Goal: Transaction & Acquisition: Purchase product/service

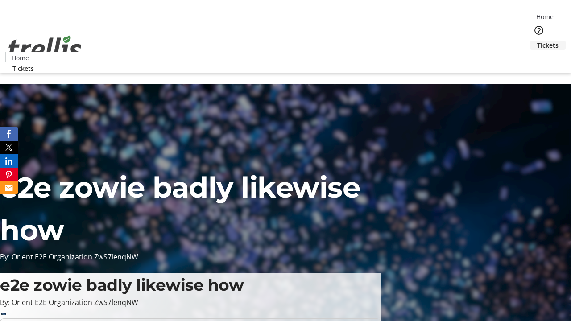
click at [537, 41] on span "Tickets" at bounding box center [547, 45] width 21 height 9
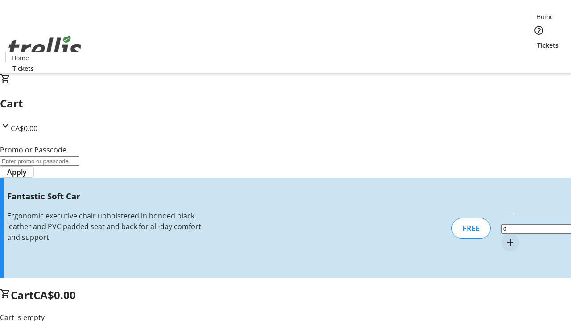
click at [505, 237] on mat-icon "Increment by one" at bounding box center [510, 242] width 11 height 11
type input "1"
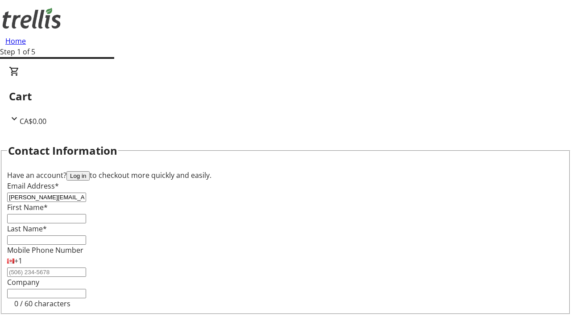
type input "[PERSON_NAME][EMAIL_ADDRESS][DOMAIN_NAME]"
type input "[PERSON_NAME]"
